Goal: Transaction & Acquisition: Register for event/course

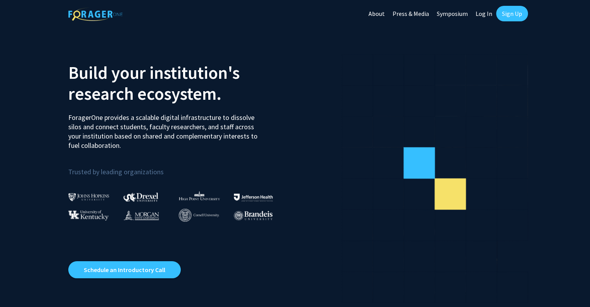
click at [509, 12] on link "Sign Up" at bounding box center [513, 14] width 32 height 16
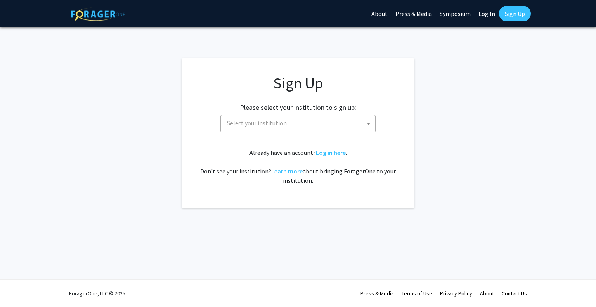
click at [330, 120] on span "Select your institution" at bounding box center [299, 123] width 151 height 16
click at [427, 116] on app-signup "Sign Up Please select your institution to sign up: [GEOGRAPHIC_DATA] [GEOGRAPHI…" at bounding box center [298, 133] width 596 height 150
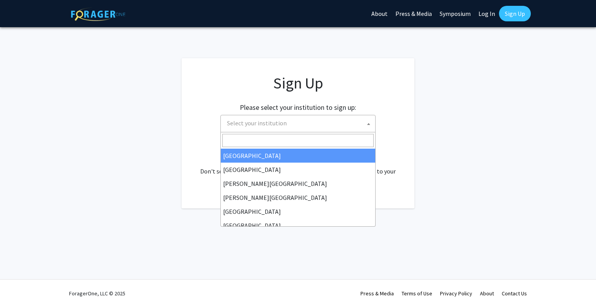
click at [321, 125] on span "Select your institution" at bounding box center [299, 123] width 151 height 16
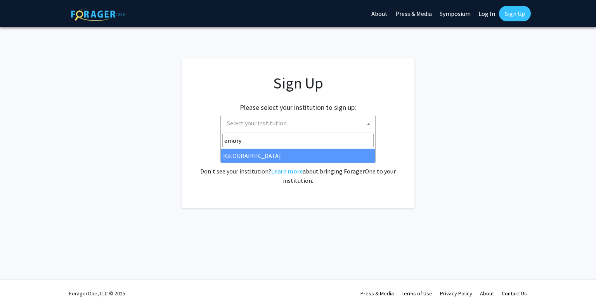
type input "emory"
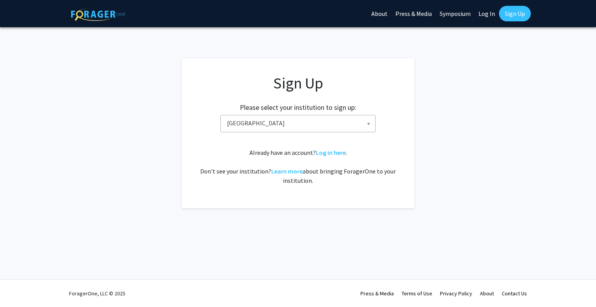
click at [516, 15] on link "Sign Up" at bounding box center [515, 14] width 32 height 16
click at [511, 16] on link "Sign Up" at bounding box center [515, 14] width 32 height 16
click at [318, 119] on span "[GEOGRAPHIC_DATA]" at bounding box center [299, 123] width 151 height 16
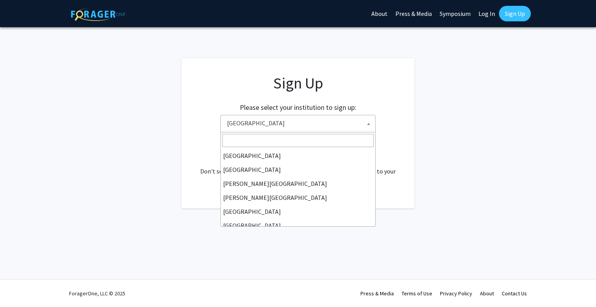
scroll to position [70, 0]
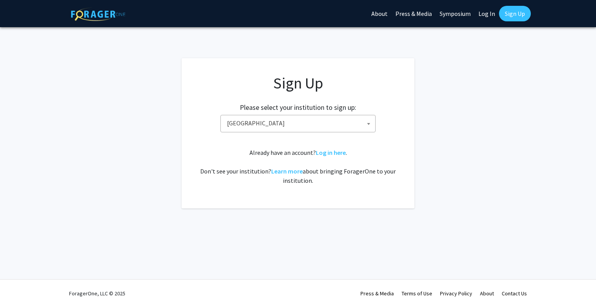
click at [516, 7] on link "Sign Up" at bounding box center [515, 14] width 32 height 16
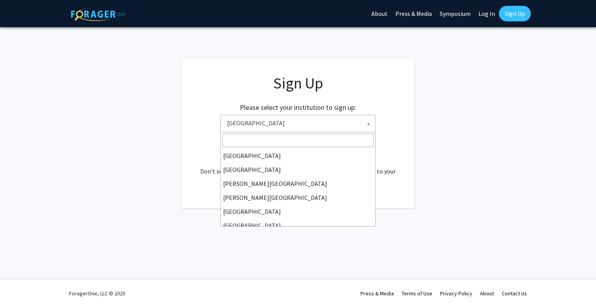
click at [280, 125] on span "[GEOGRAPHIC_DATA]" at bounding box center [299, 123] width 151 height 16
click at [250, 122] on span "[GEOGRAPHIC_DATA][US_STATE]" at bounding box center [299, 123] width 151 height 16
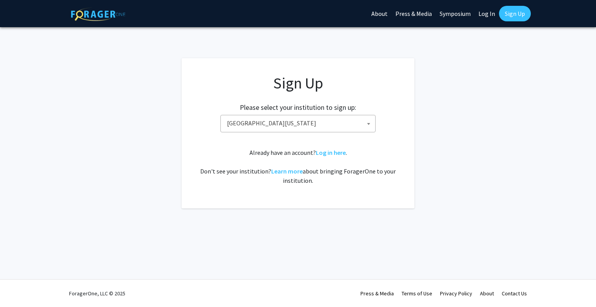
click at [250, 122] on span "[GEOGRAPHIC_DATA][US_STATE]" at bounding box center [299, 123] width 151 height 16
click at [251, 129] on span "[GEOGRAPHIC_DATA][US_STATE]" at bounding box center [299, 123] width 151 height 16
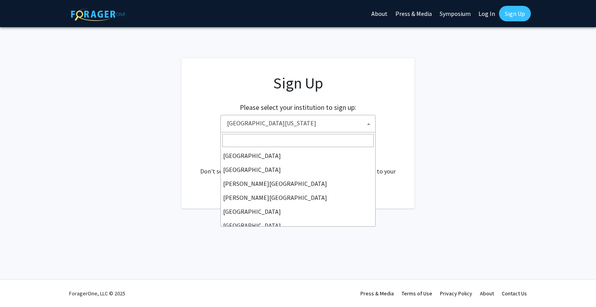
scroll to position [70, 0]
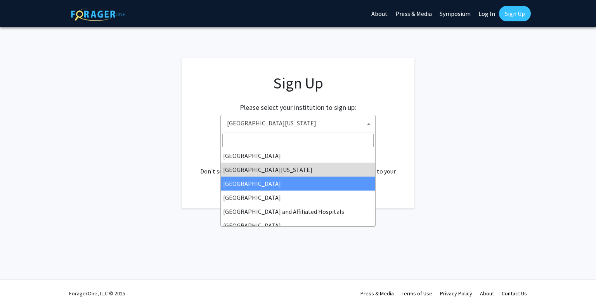
select select "12"
